Goal: Task Accomplishment & Management: Complete application form

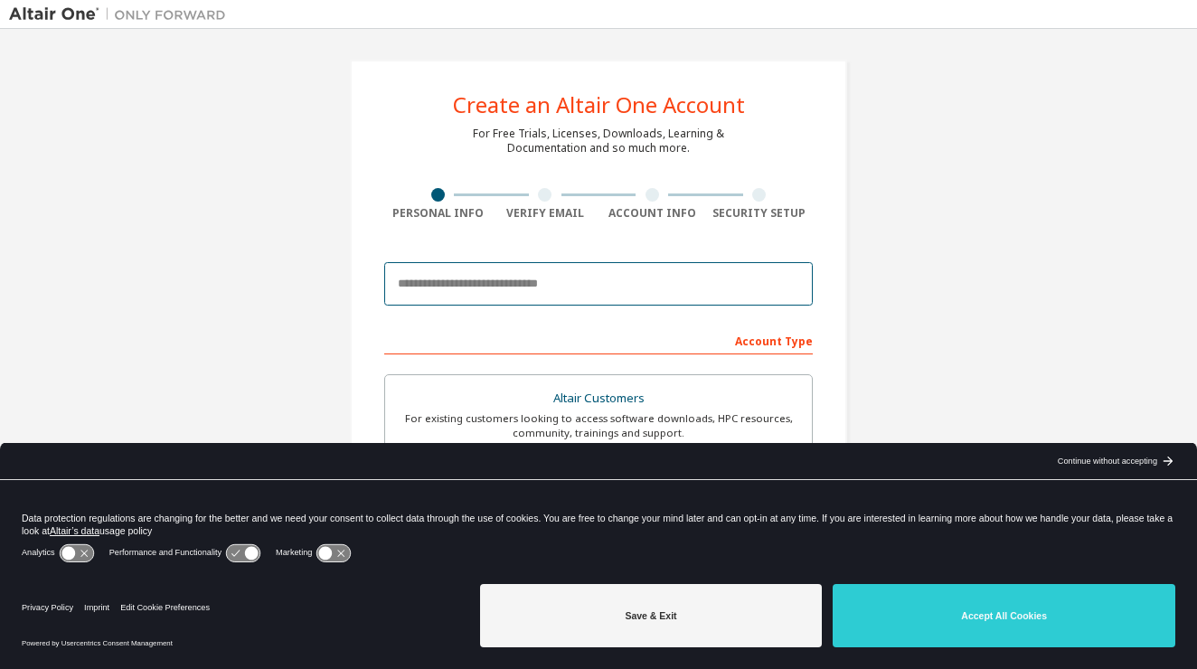
click at [597, 284] on input "email" at bounding box center [598, 283] width 429 height 43
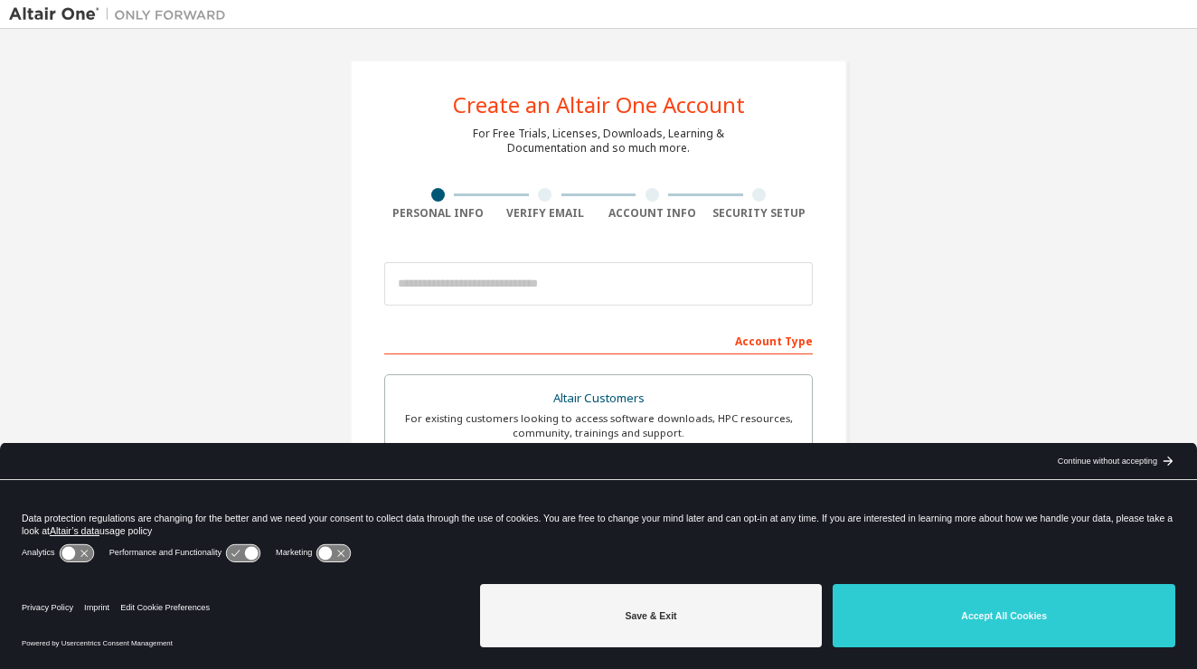
click at [770, 577] on div "Analytics Performance and Functionality Marketing" at bounding box center [599, 559] width 1154 height 36
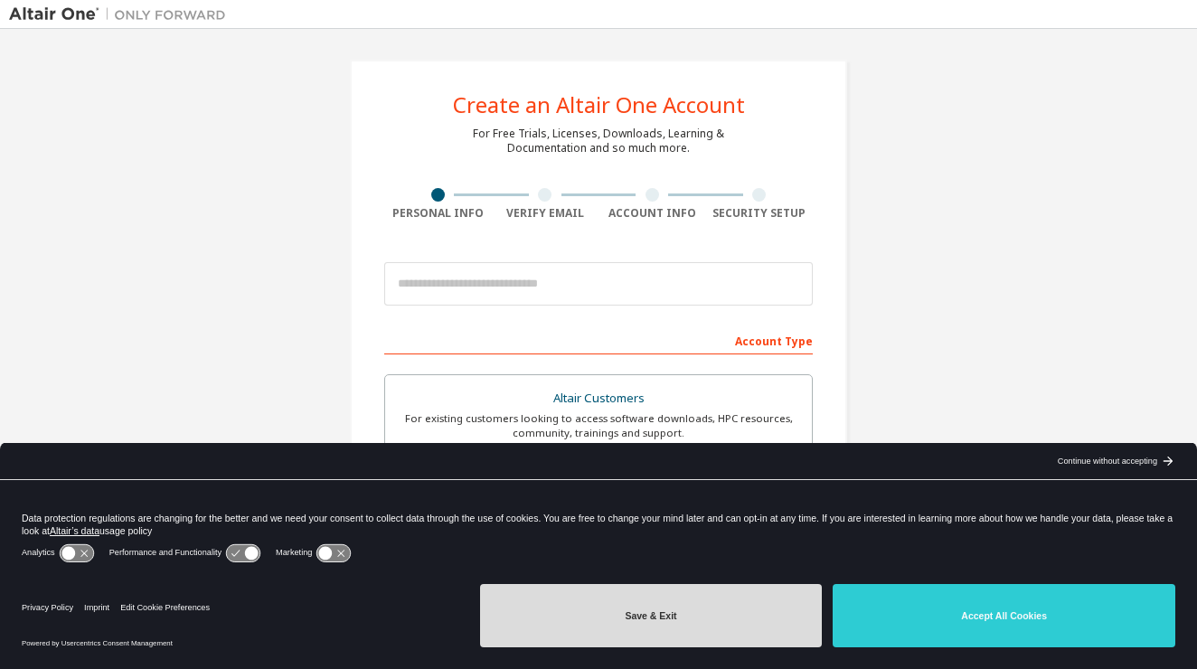
click at [743, 609] on button "Save & Exit" at bounding box center [651, 615] width 343 height 63
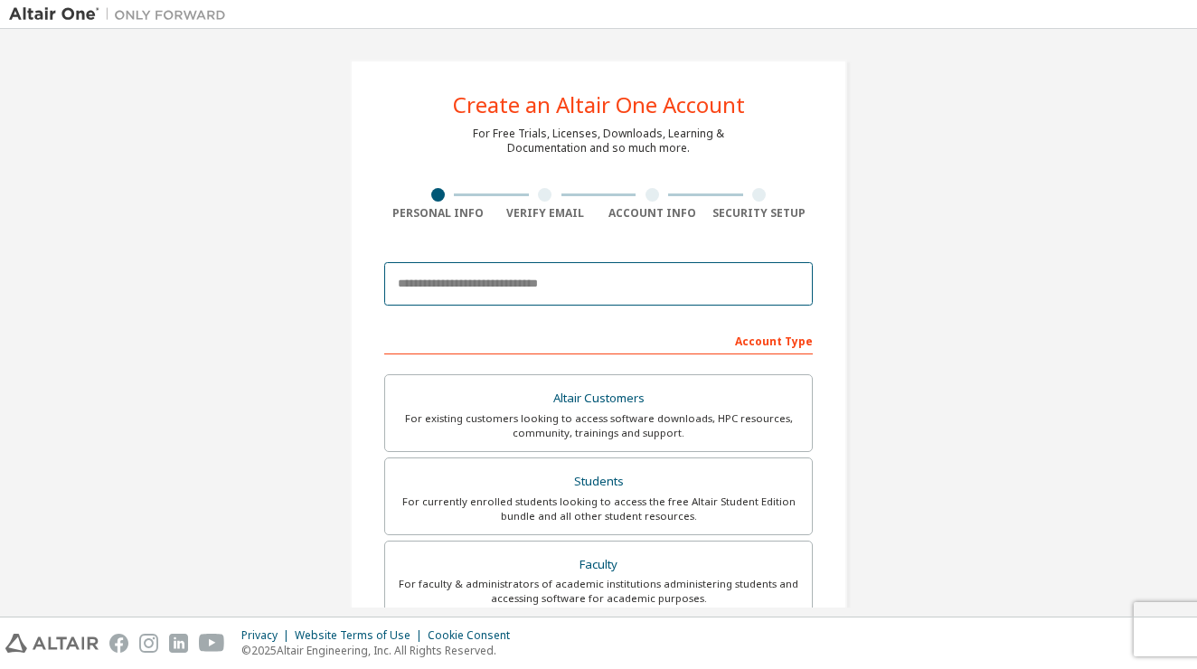
click at [654, 300] on input "email" at bounding box center [598, 283] width 429 height 43
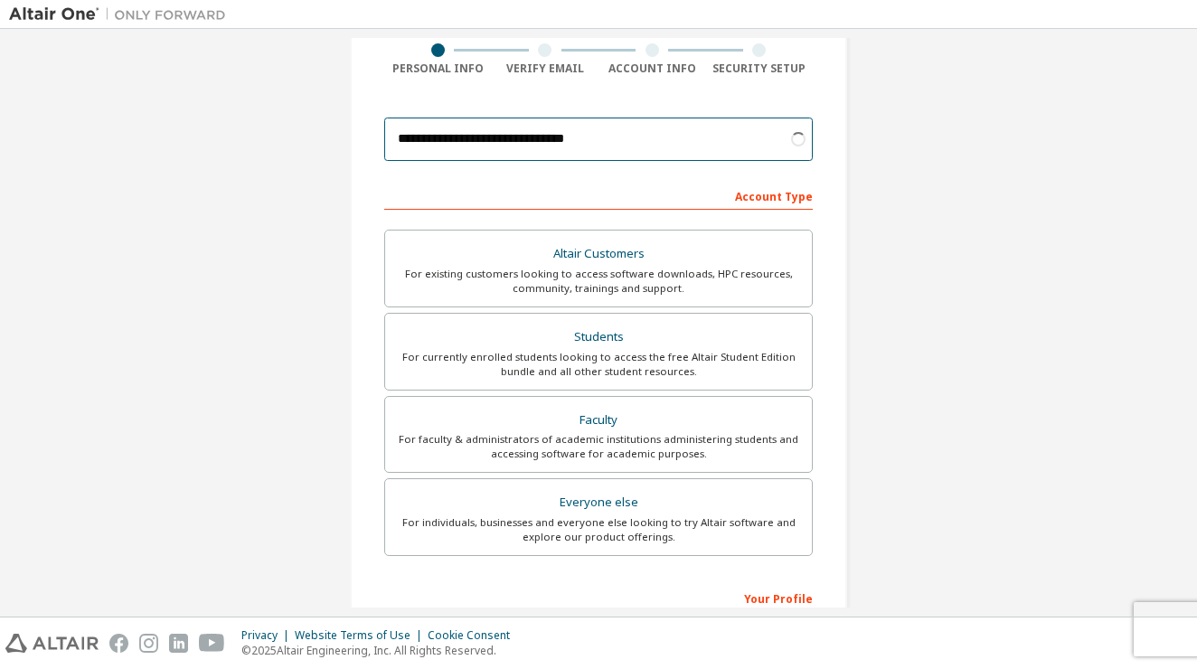
scroll to position [146, 0]
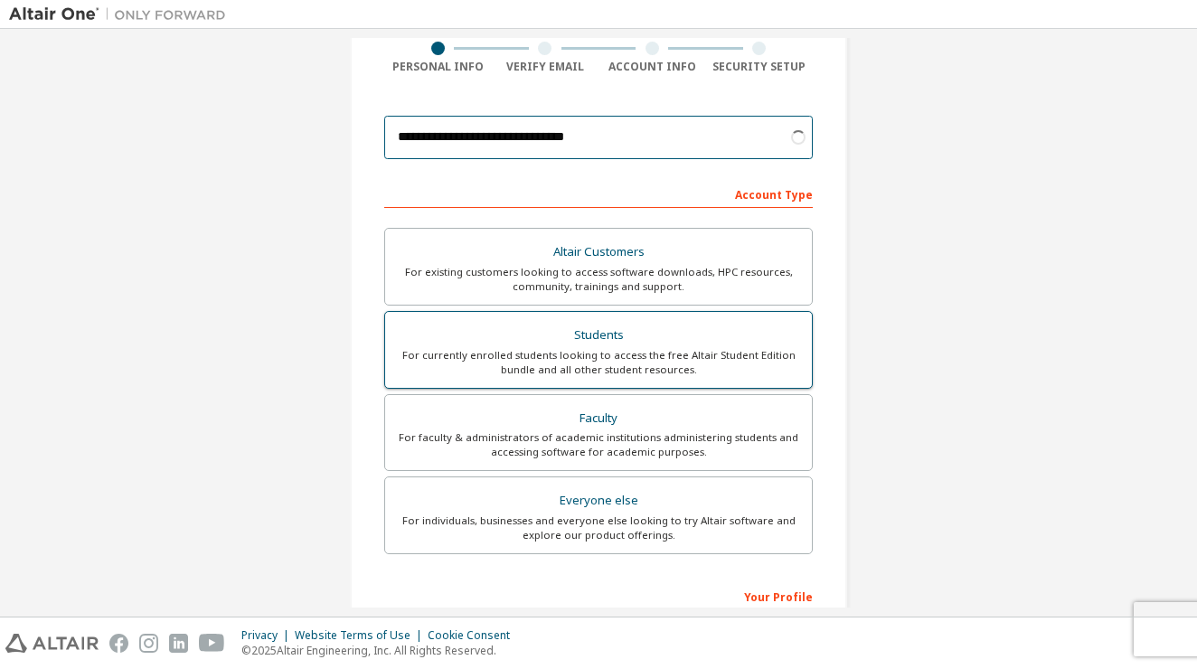
type input "**********"
click at [689, 368] on div "For currently enrolled students looking to access the free Altair Student Editi…" at bounding box center [598, 362] width 405 height 29
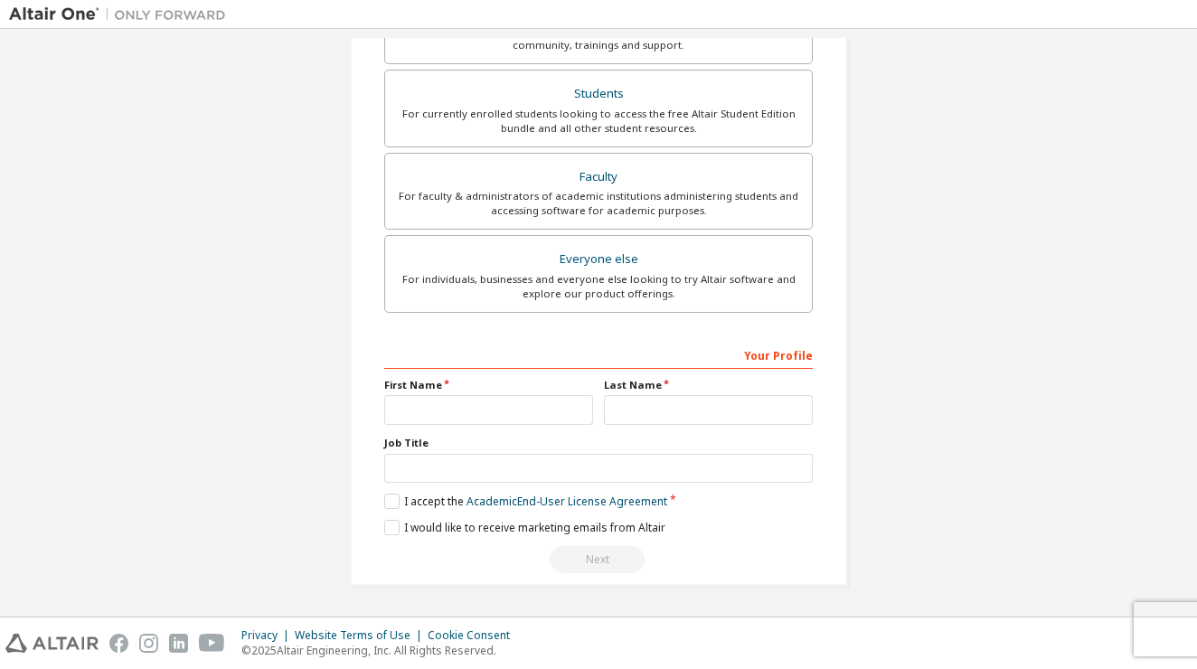
scroll to position [393, 0]
type input "*****"
type input "******"
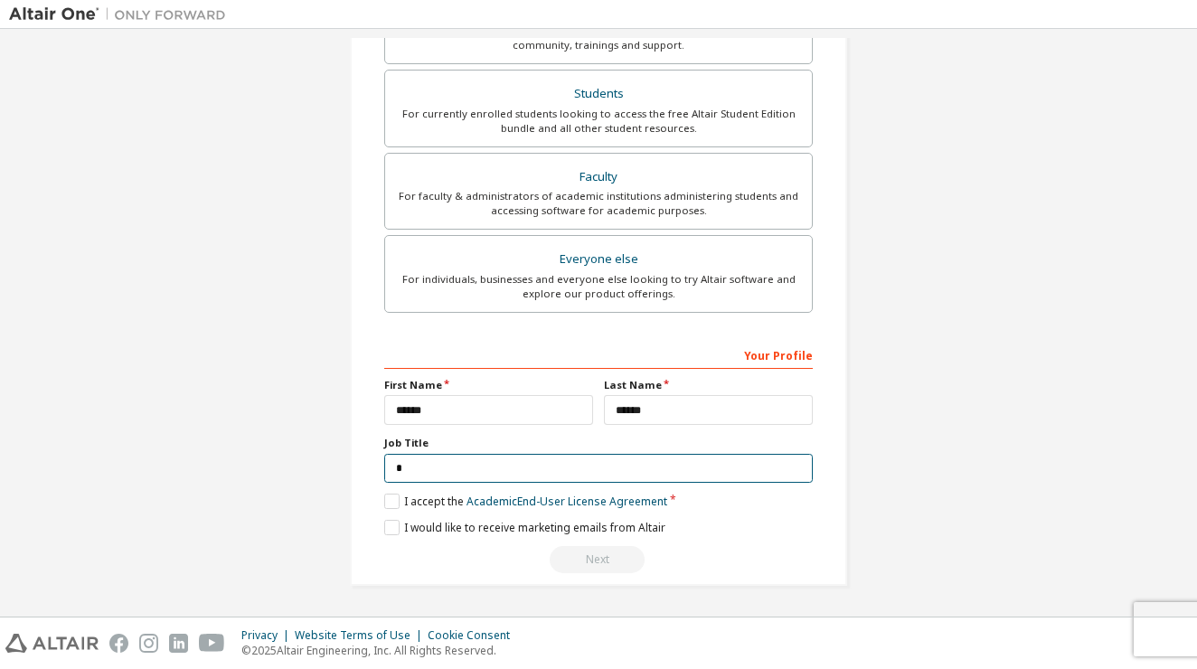
scroll to position [386, 0]
type input "*******"
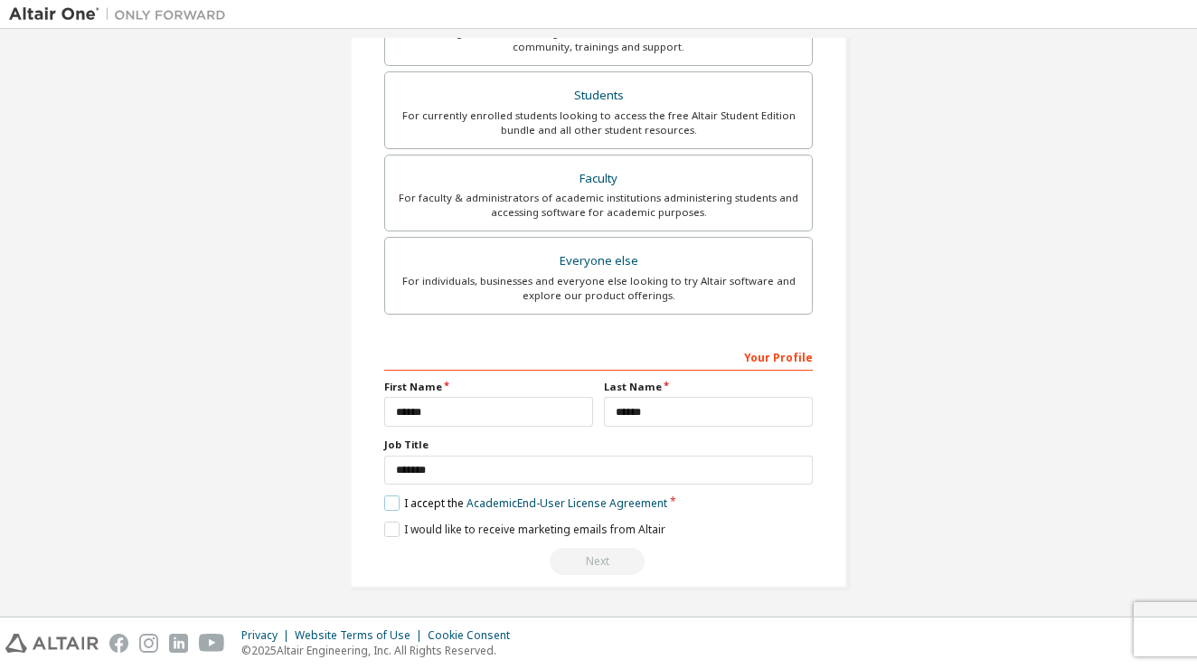
click at [389, 497] on label "I accept the Academic End-User License Agreement" at bounding box center [525, 502] width 283 height 15
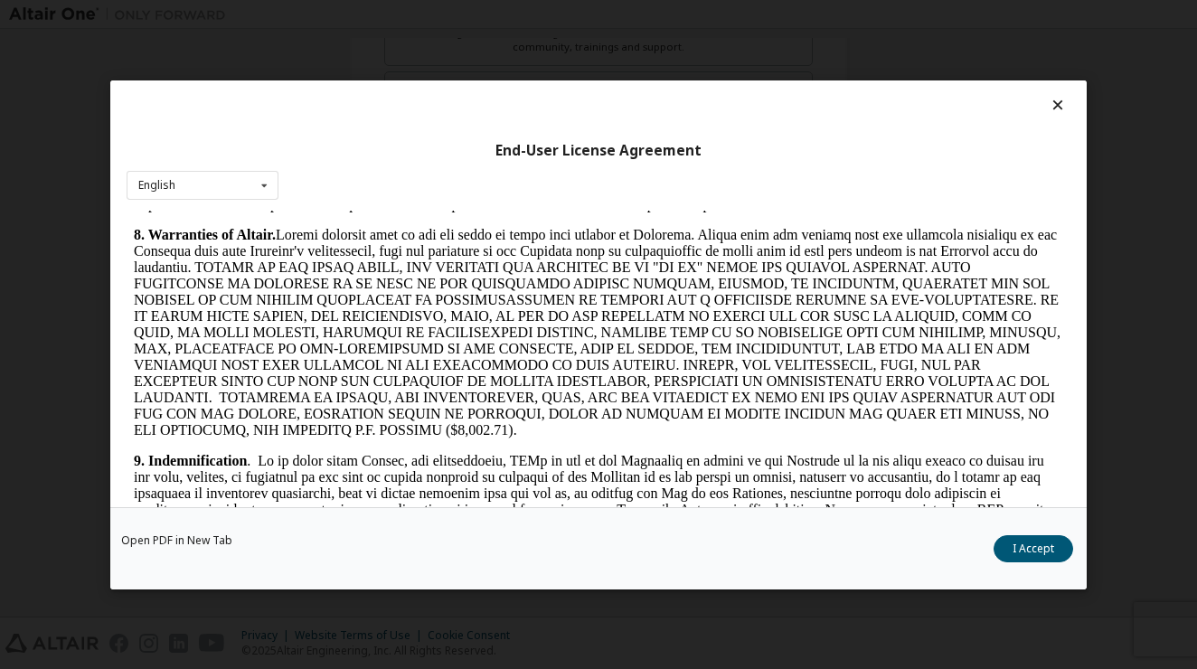
scroll to position [2236, 0]
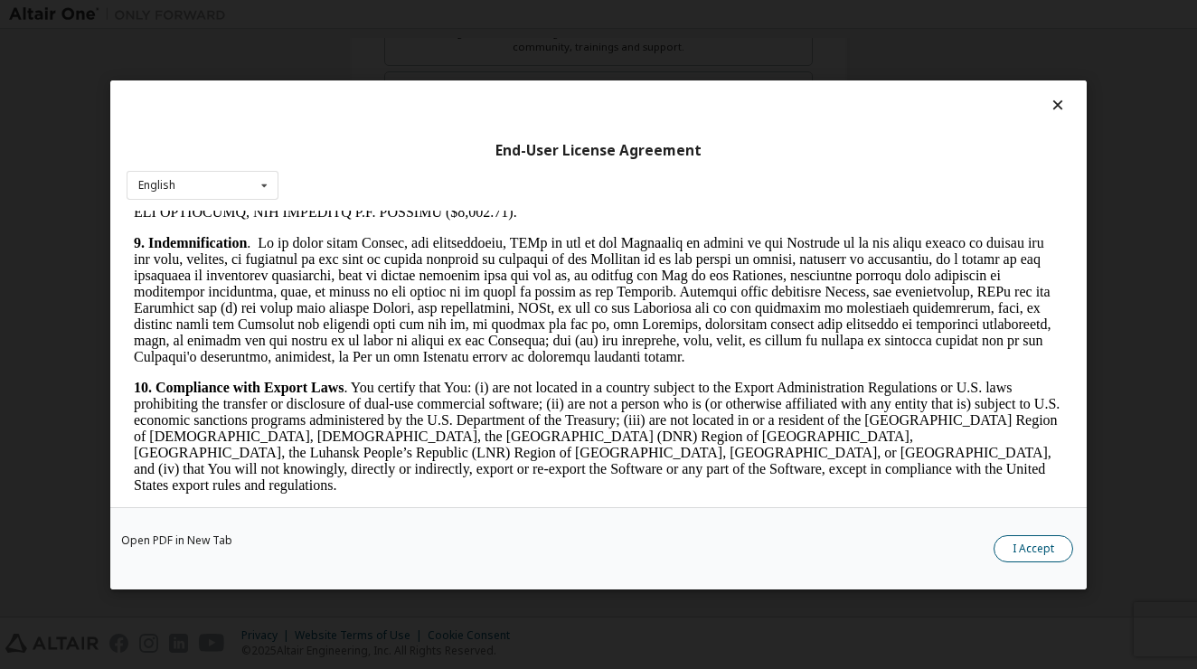
click at [1015, 544] on button "I Accept" at bounding box center [1034, 548] width 80 height 27
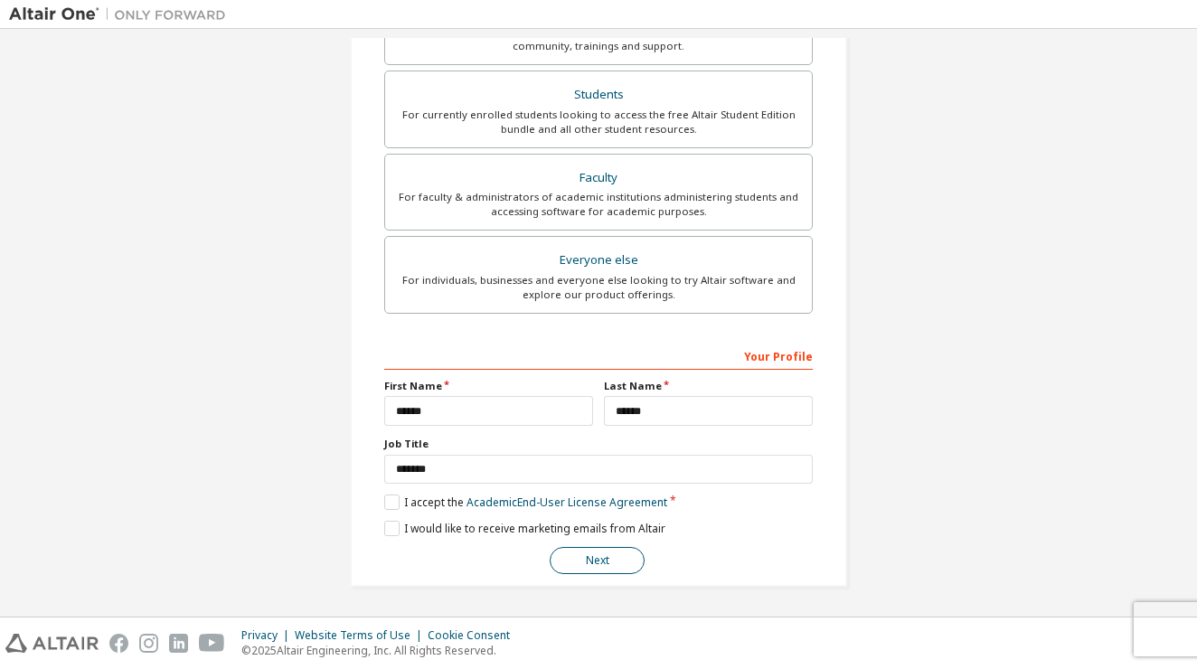
scroll to position [386, 0]
click at [617, 565] on button "Next" at bounding box center [597, 561] width 95 height 27
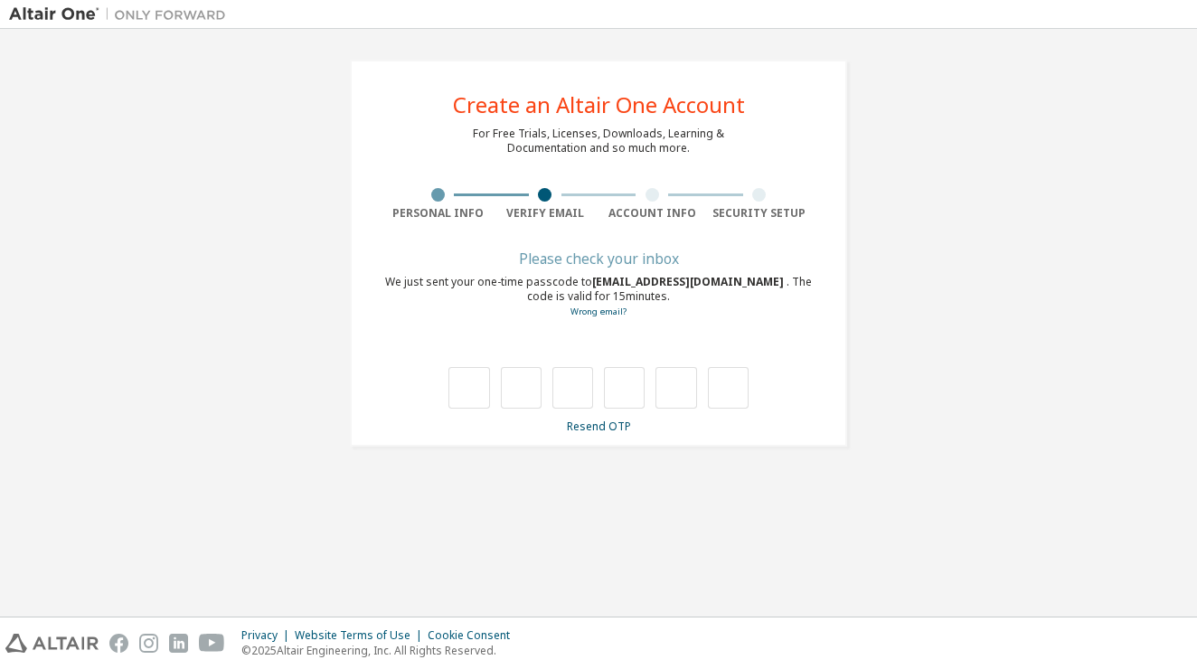
scroll to position [0, 0]
type input "*"
click at [524, 391] on input "*" at bounding box center [521, 388] width 41 height 42
click at [526, 393] on input "text" at bounding box center [521, 388] width 41 height 42
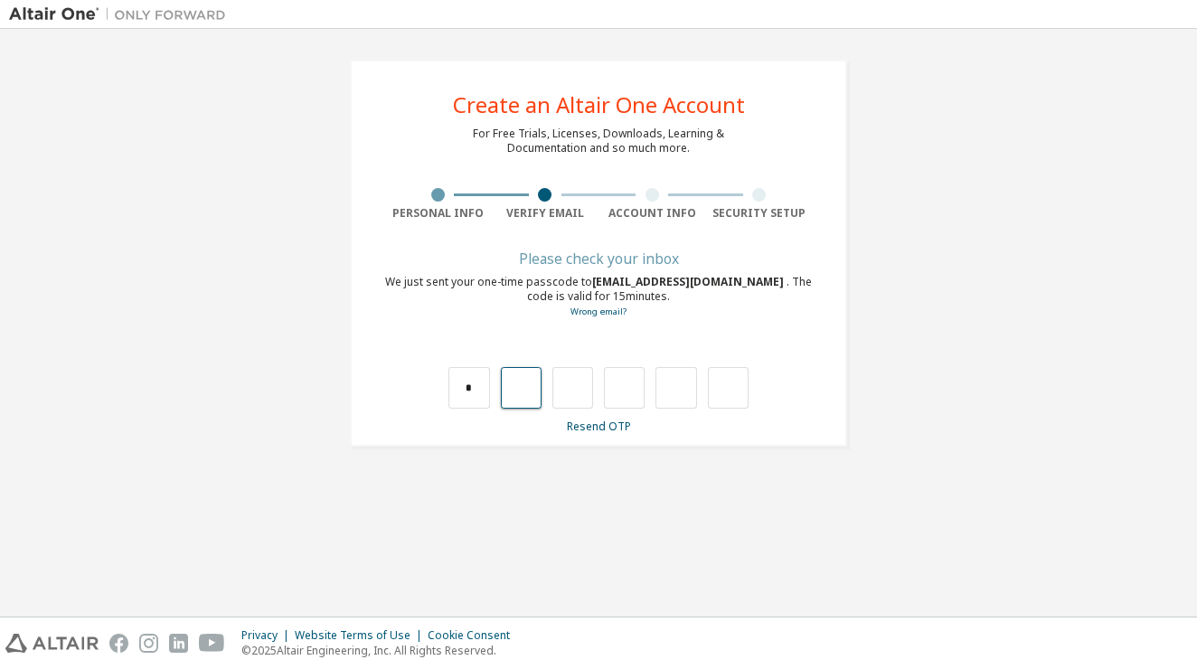
type input "*"
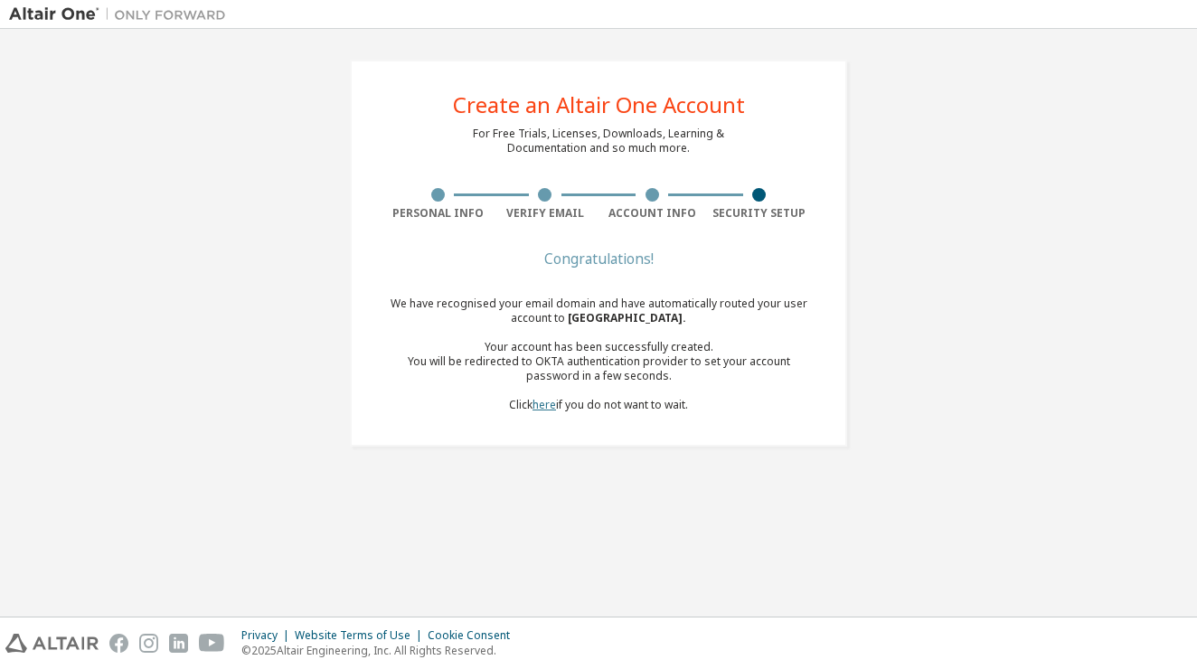
click at [543, 397] on link "here" at bounding box center [544, 404] width 24 height 15
